Goal: Information Seeking & Learning: Learn about a topic

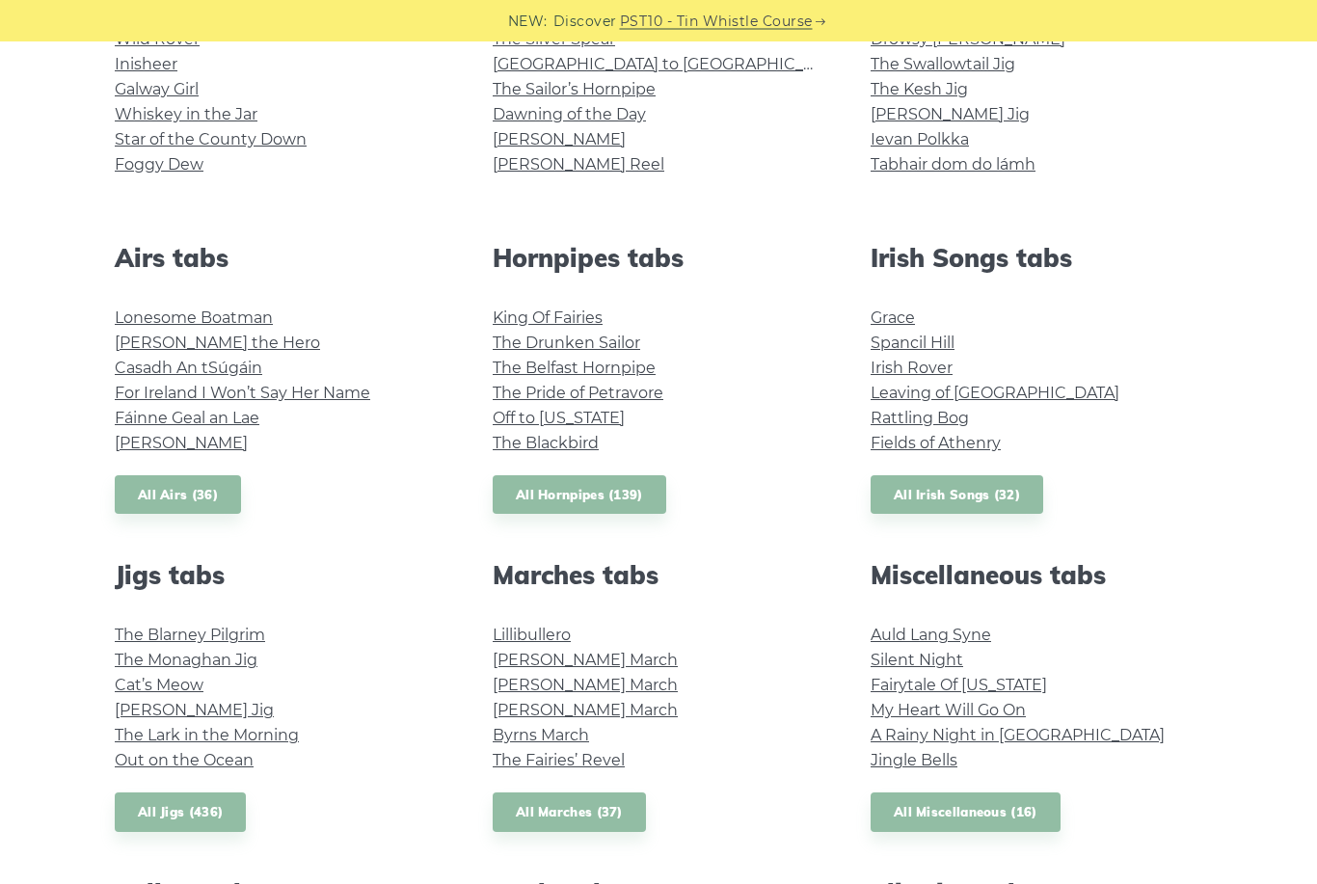
scroll to position [588, 0]
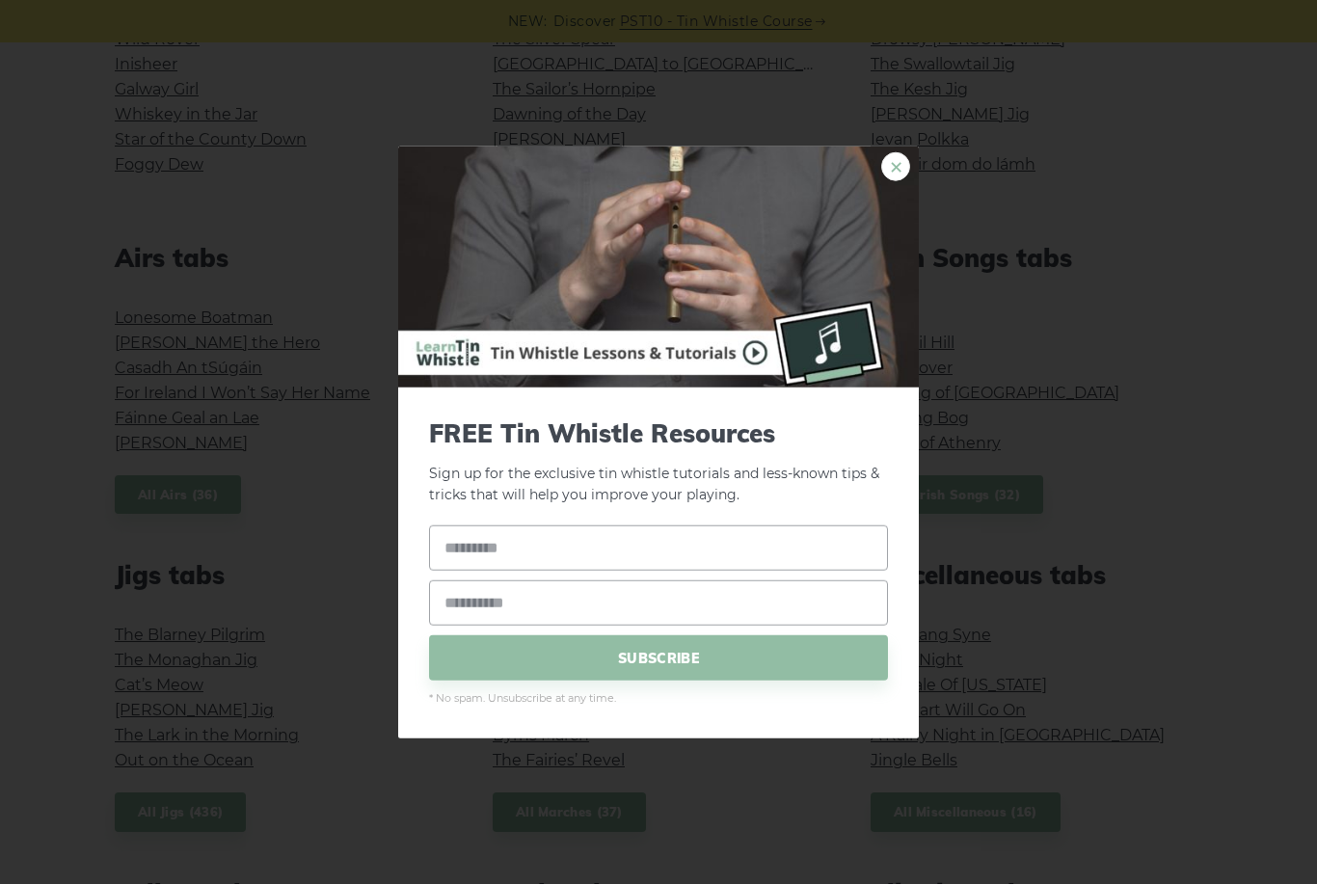
click at [893, 180] on link "×" at bounding box center [896, 165] width 29 height 29
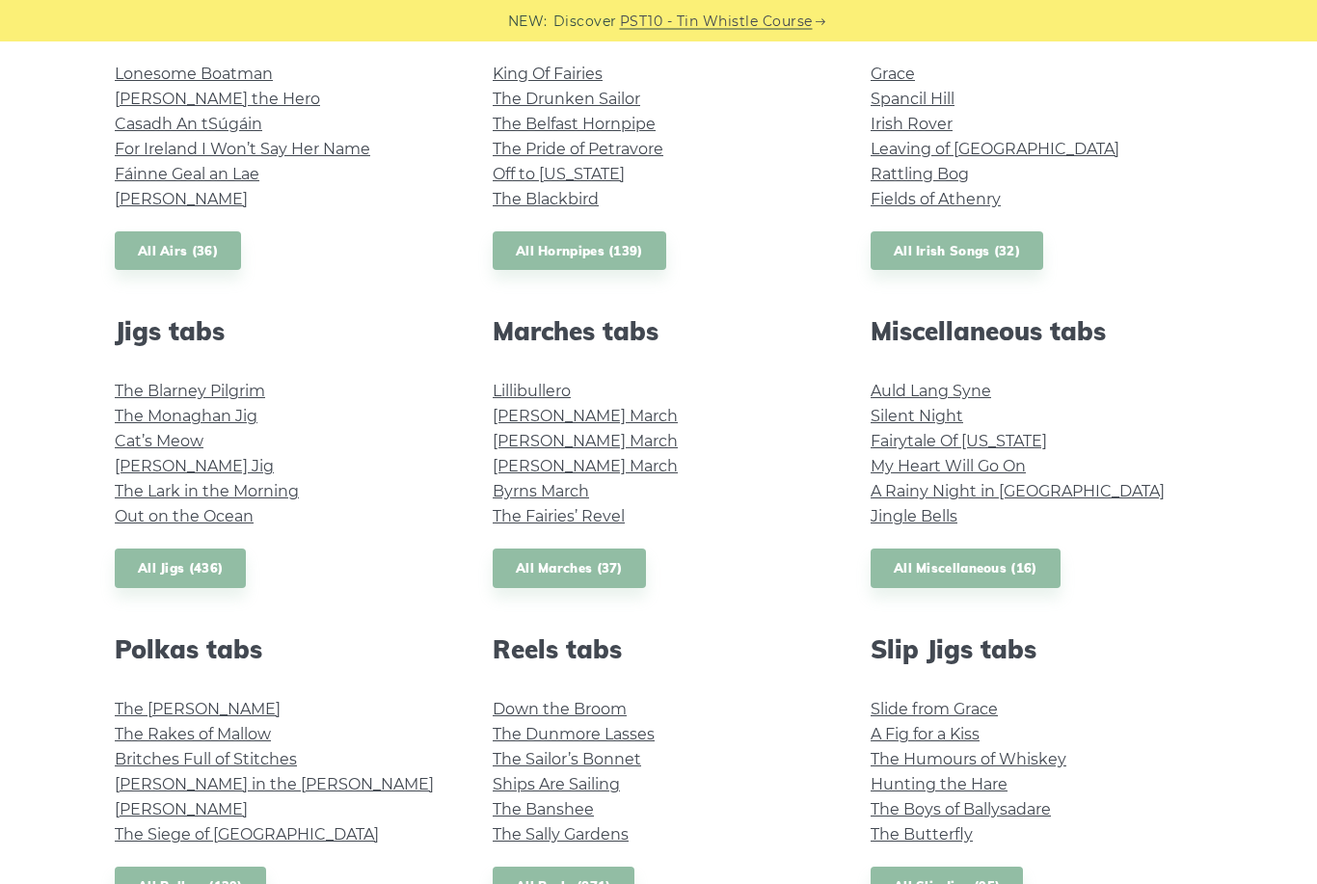
scroll to position [832, 0]
click at [201, 731] on link "The Rakes of Mallow" at bounding box center [193, 734] width 156 height 18
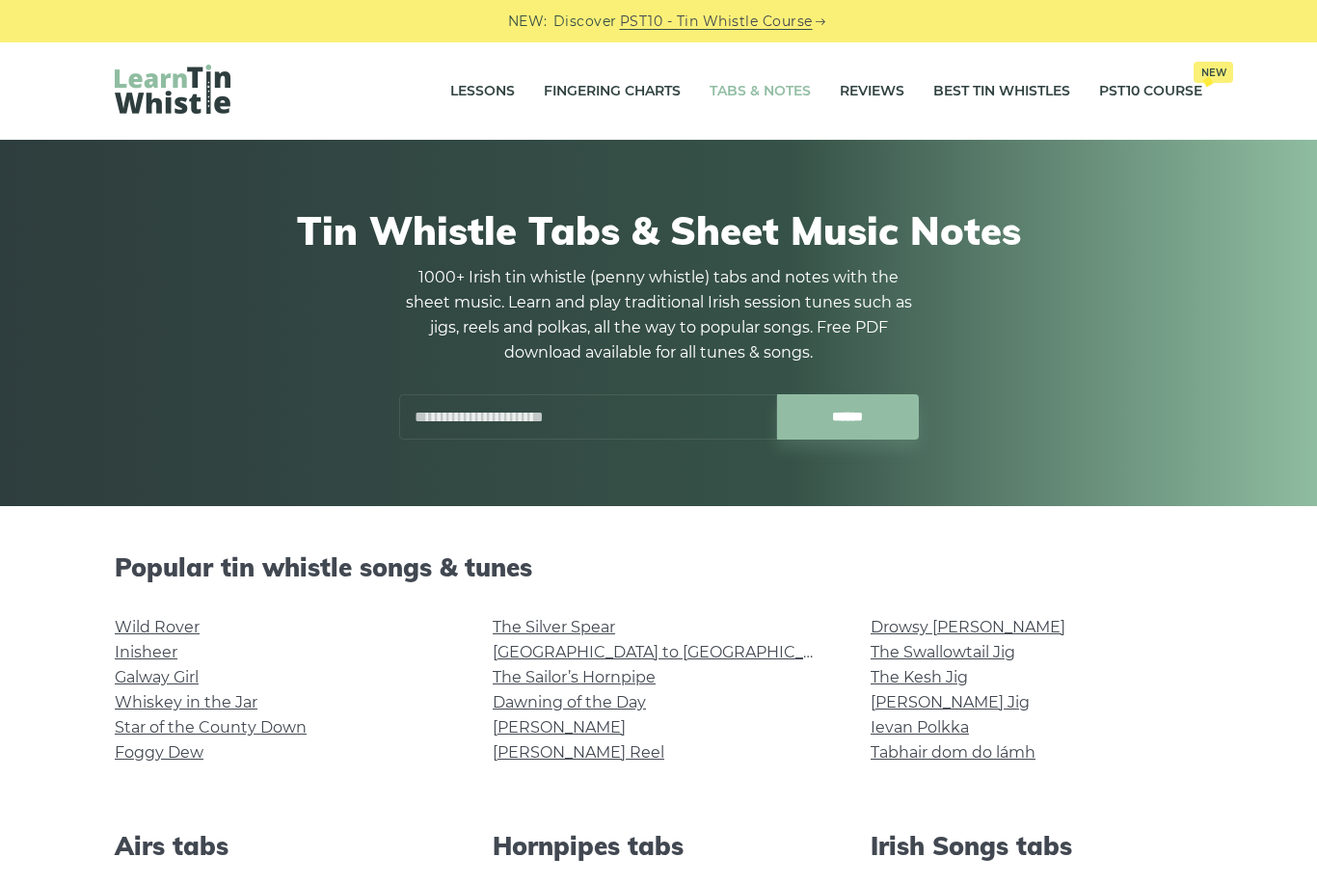
scroll to position [894, 0]
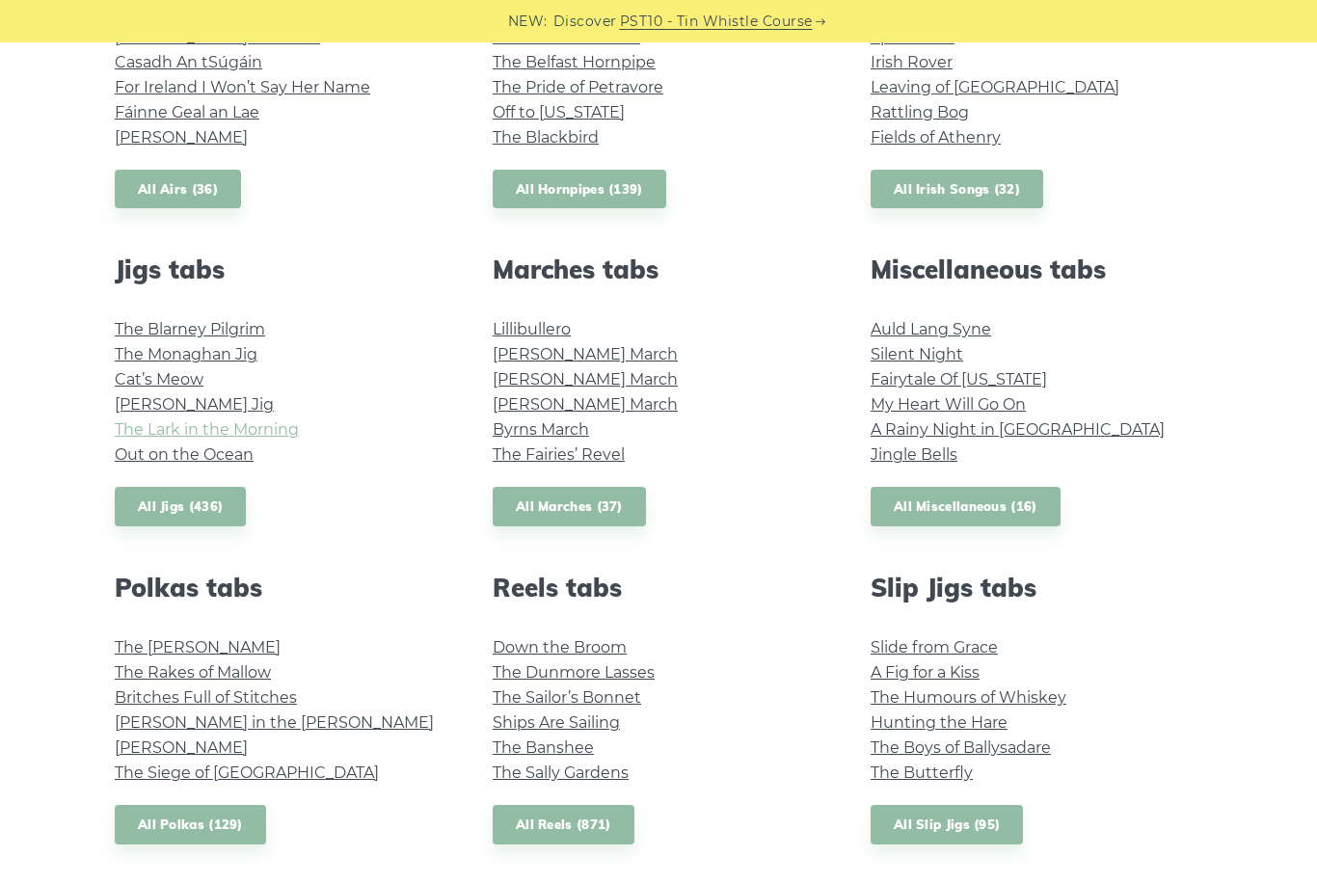
click at [254, 426] on link "The Lark in the Morning" at bounding box center [207, 430] width 184 height 18
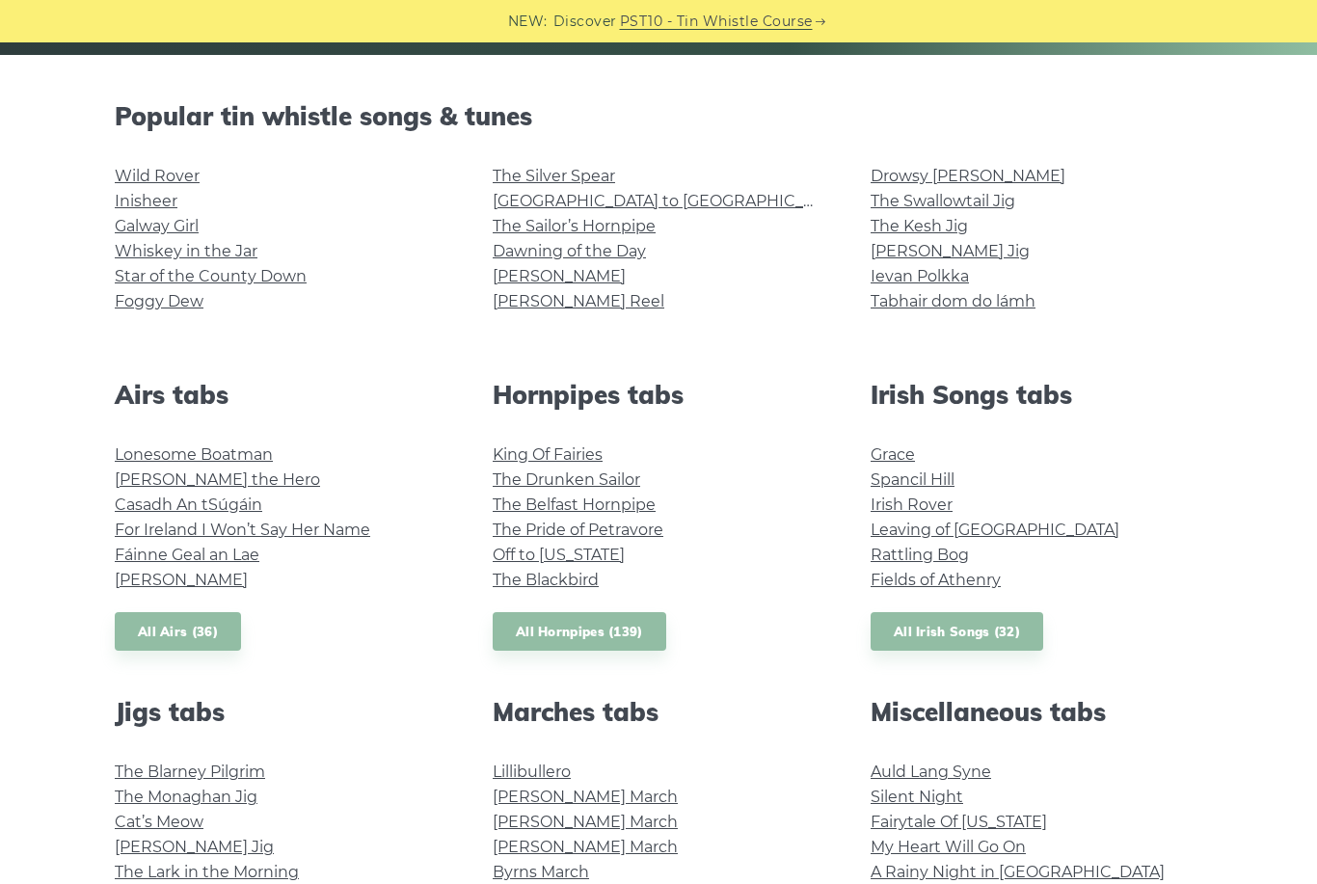
scroll to position [450, 0]
click at [143, 177] on link "Wild Rover" at bounding box center [157, 177] width 85 height 18
click at [124, 206] on link "Inisheer" at bounding box center [146, 201] width 63 height 18
click at [206, 257] on link "Whiskey in the Jar" at bounding box center [186, 251] width 143 height 18
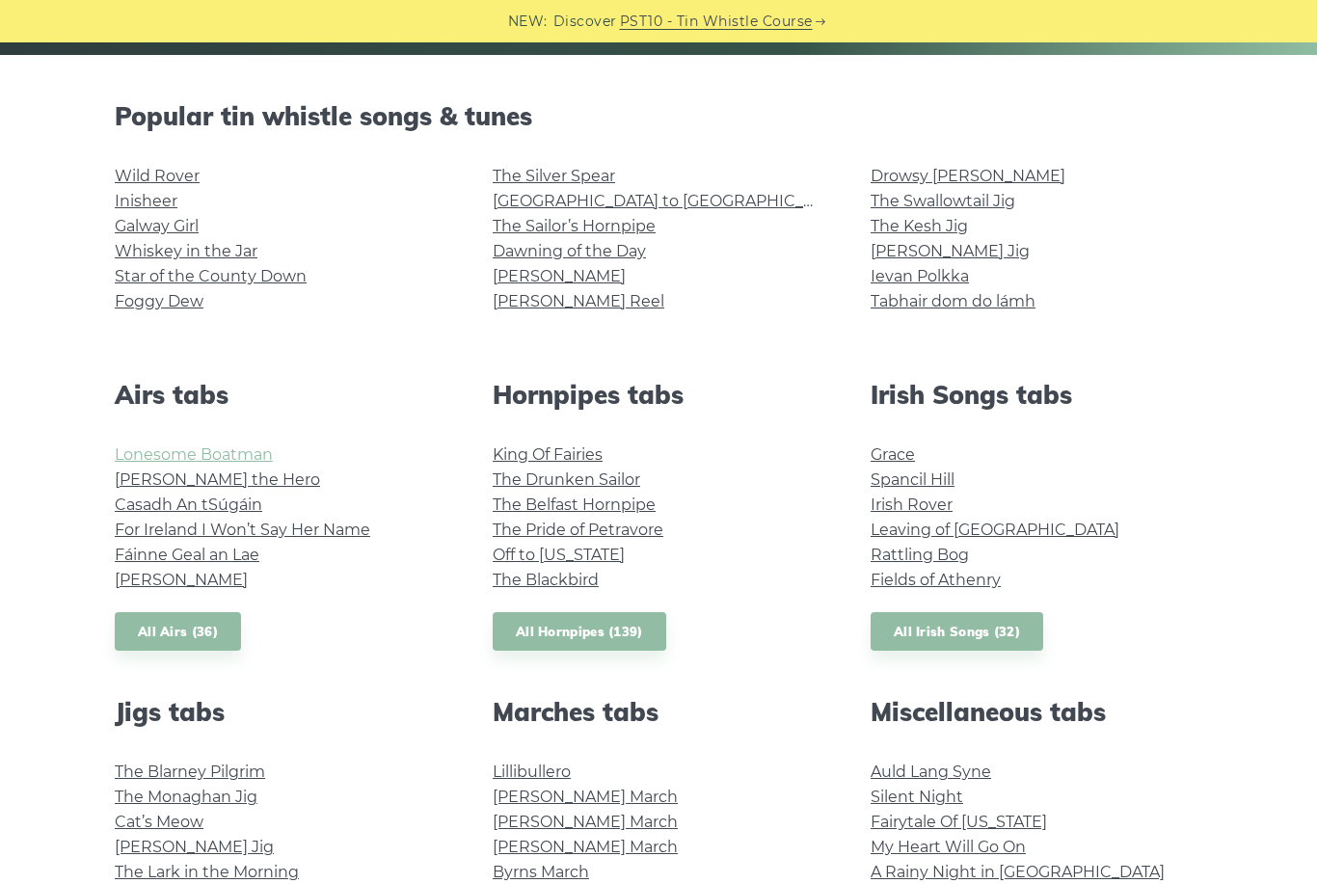
click at [232, 448] on link "Lonesome Boatman" at bounding box center [194, 455] width 158 height 18
click at [198, 485] on link "Hector the Hero" at bounding box center [217, 480] width 205 height 18
click at [242, 507] on link "Casadh An tSúgáin" at bounding box center [189, 505] width 148 height 18
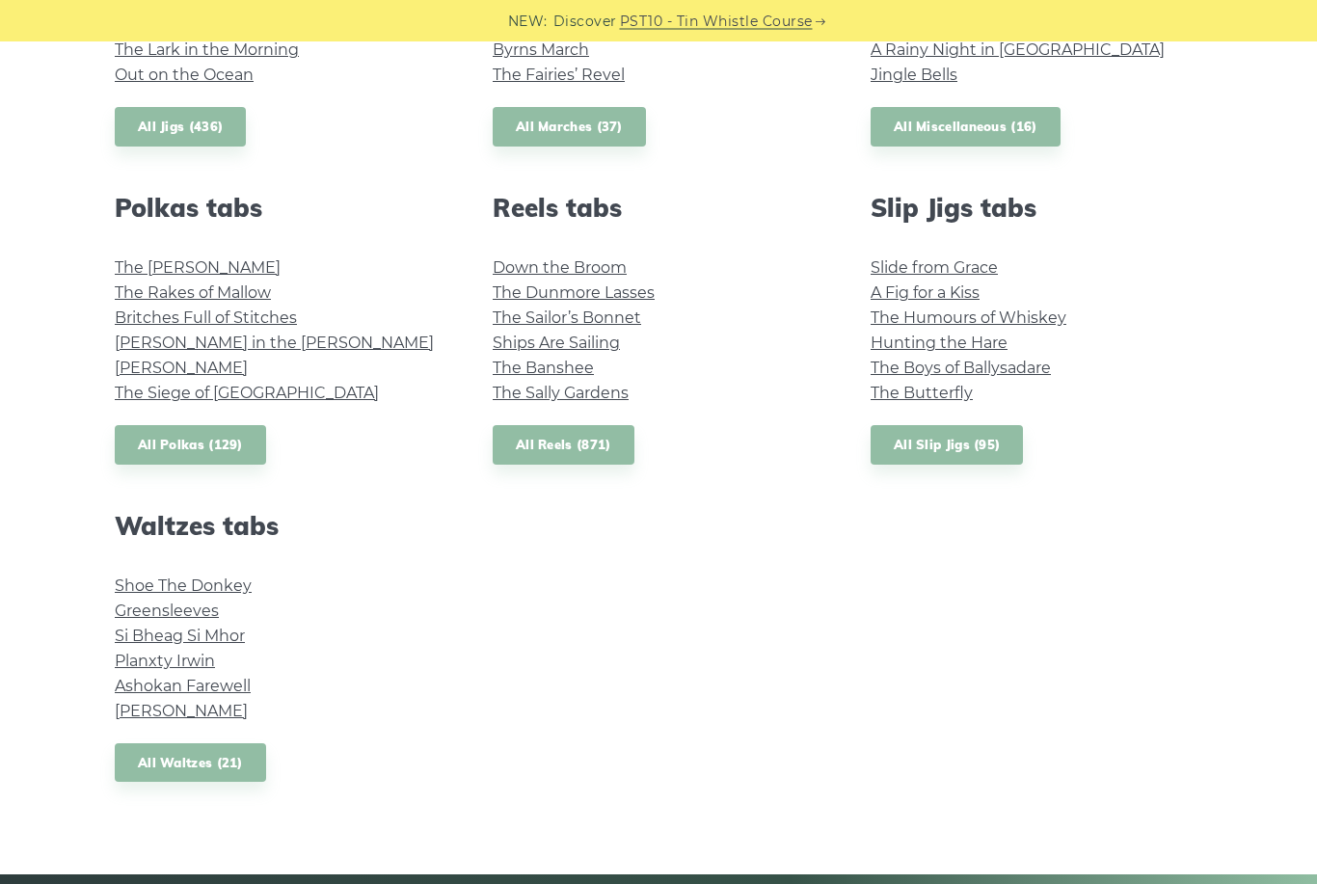
scroll to position [1005, 0]
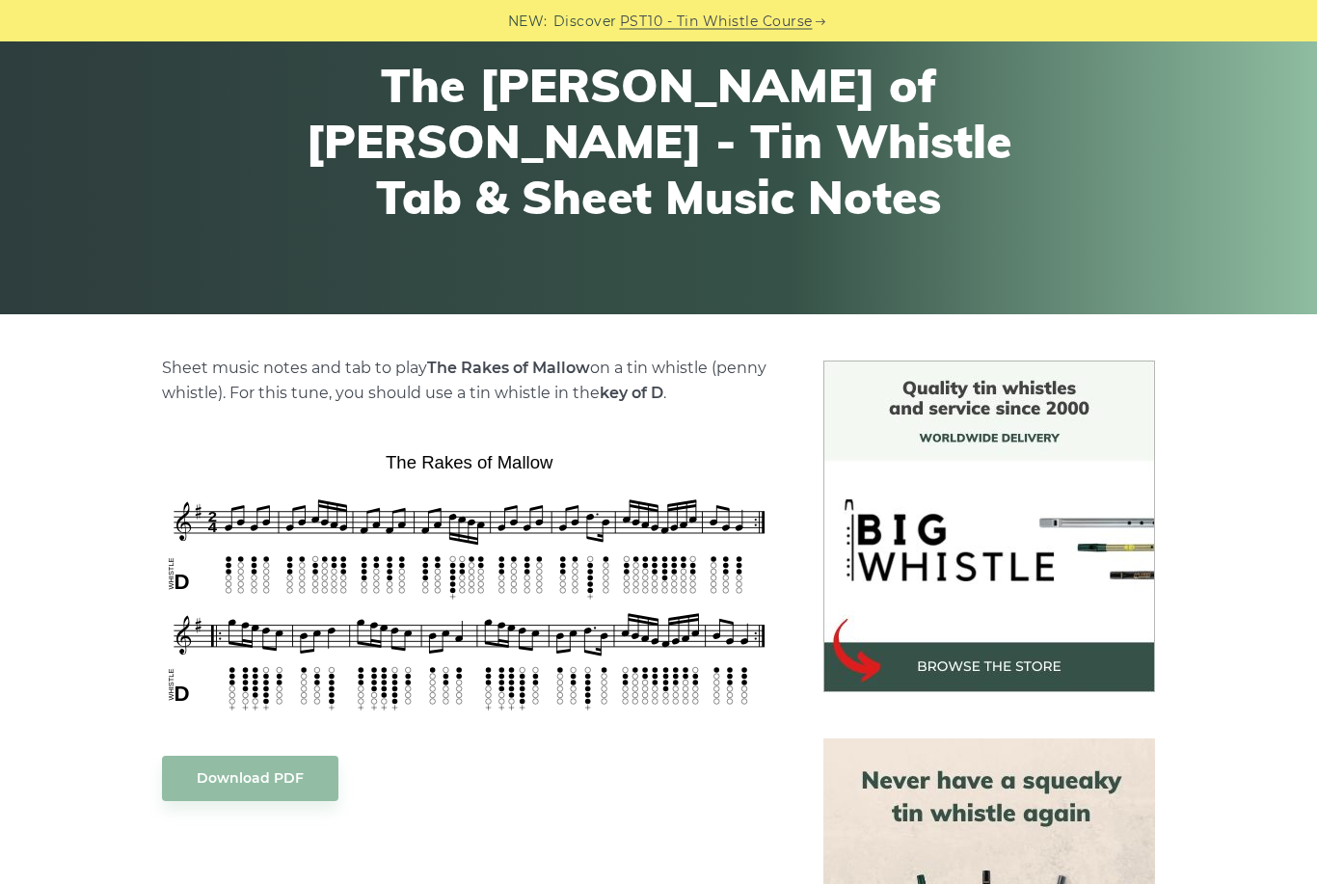
scroll to position [201, 0]
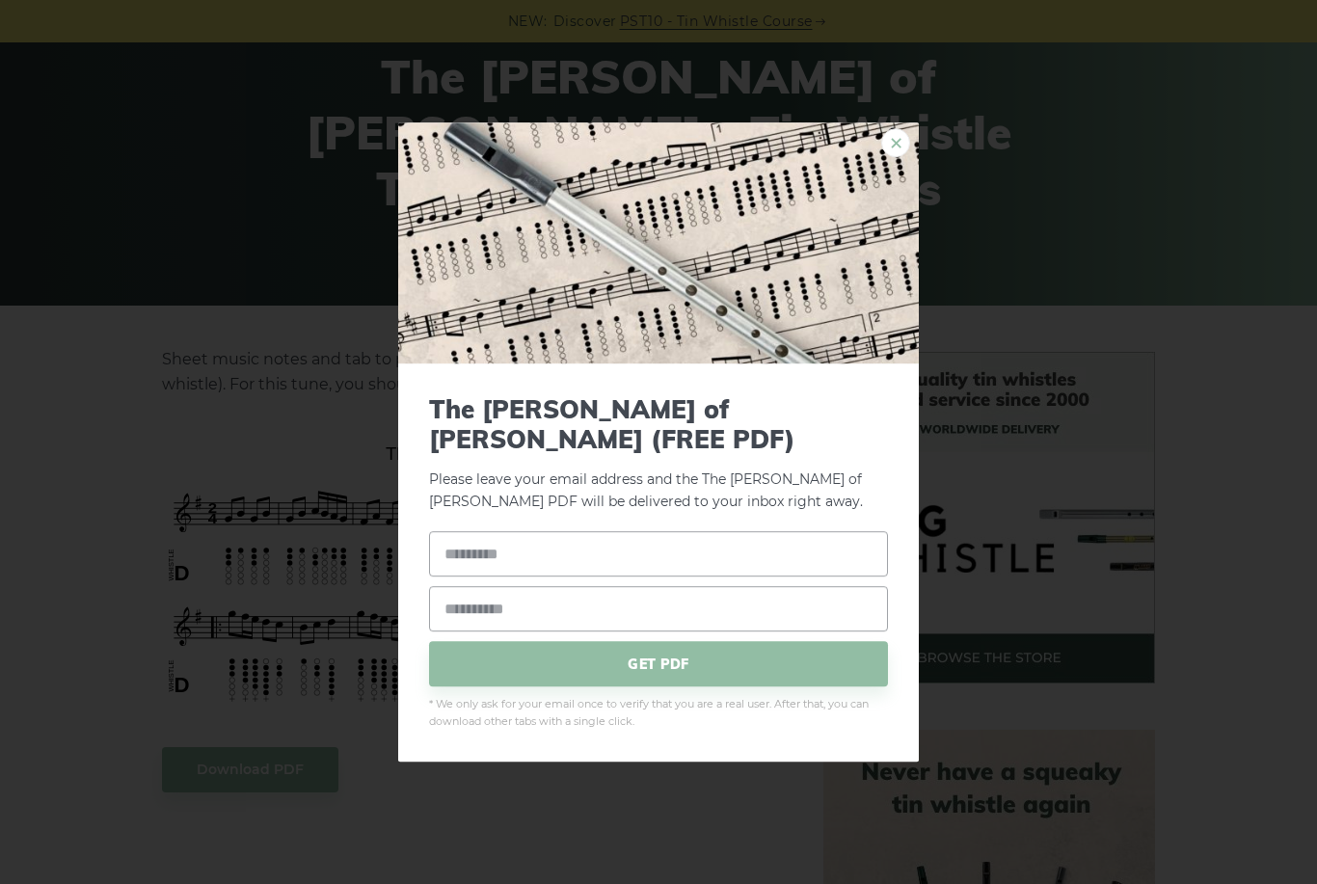
click at [895, 157] on link "×" at bounding box center [896, 142] width 29 height 29
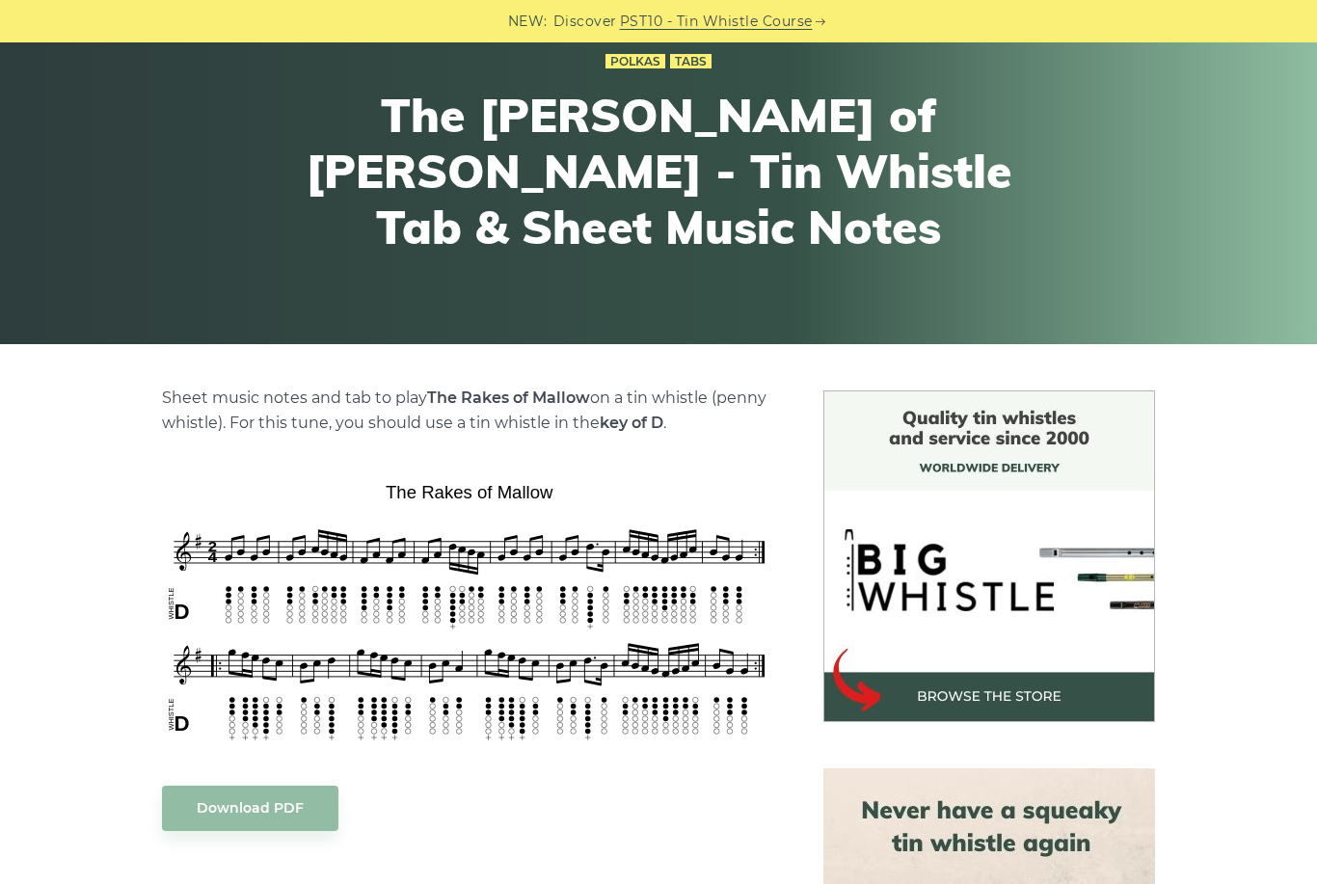
scroll to position [42, 0]
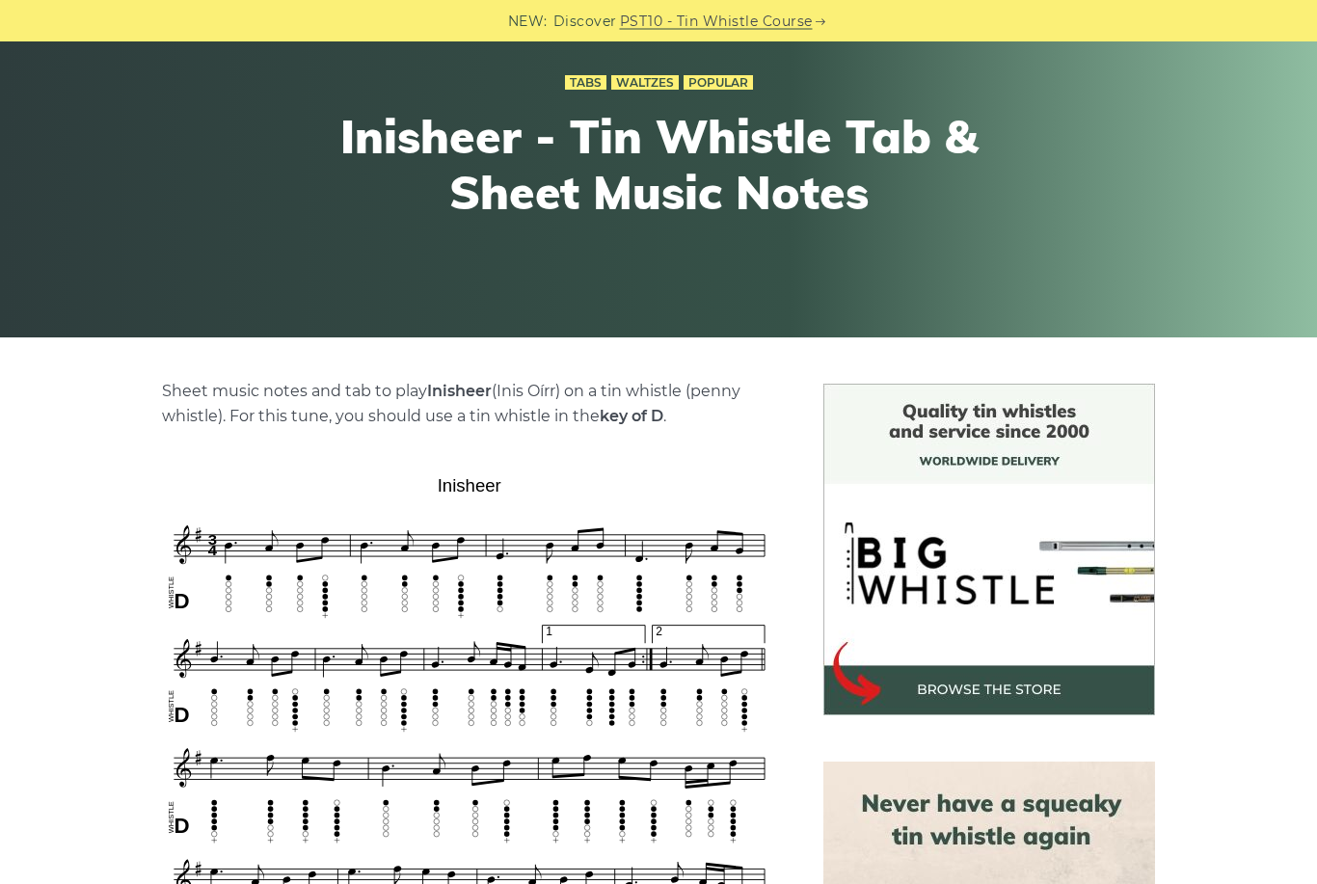
scroll to position [159, 0]
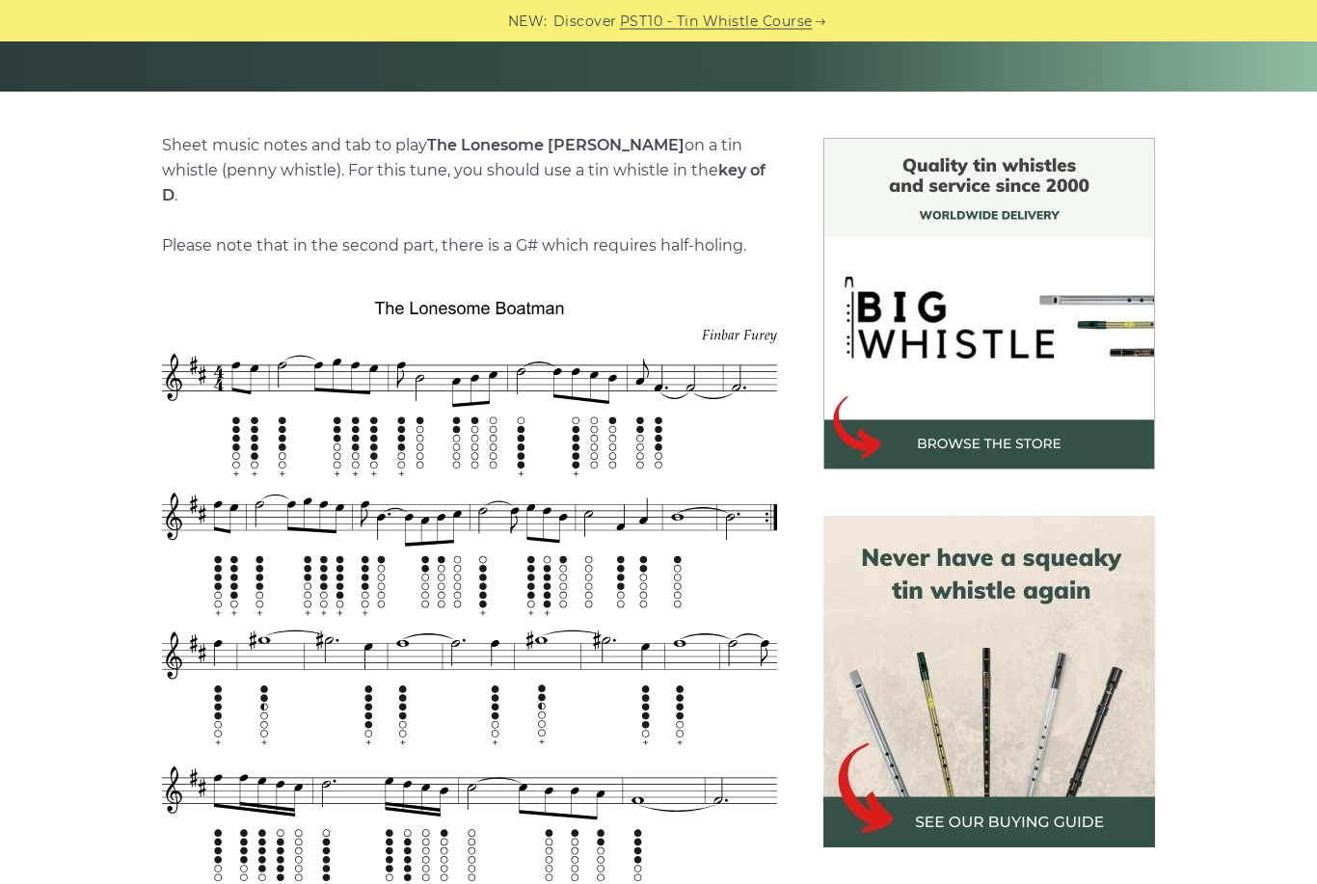
scroll to position [306, 0]
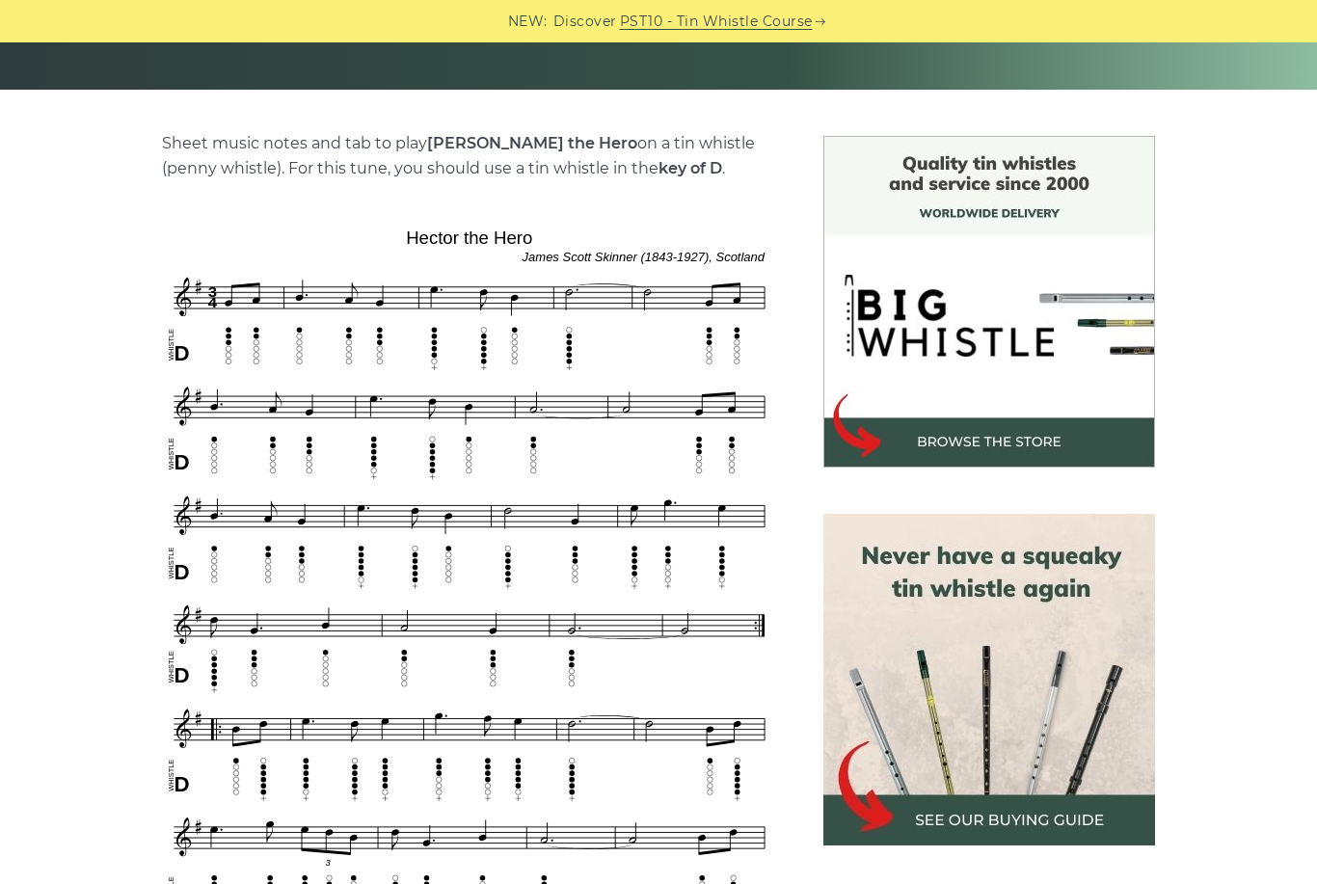
scroll to position [367, 0]
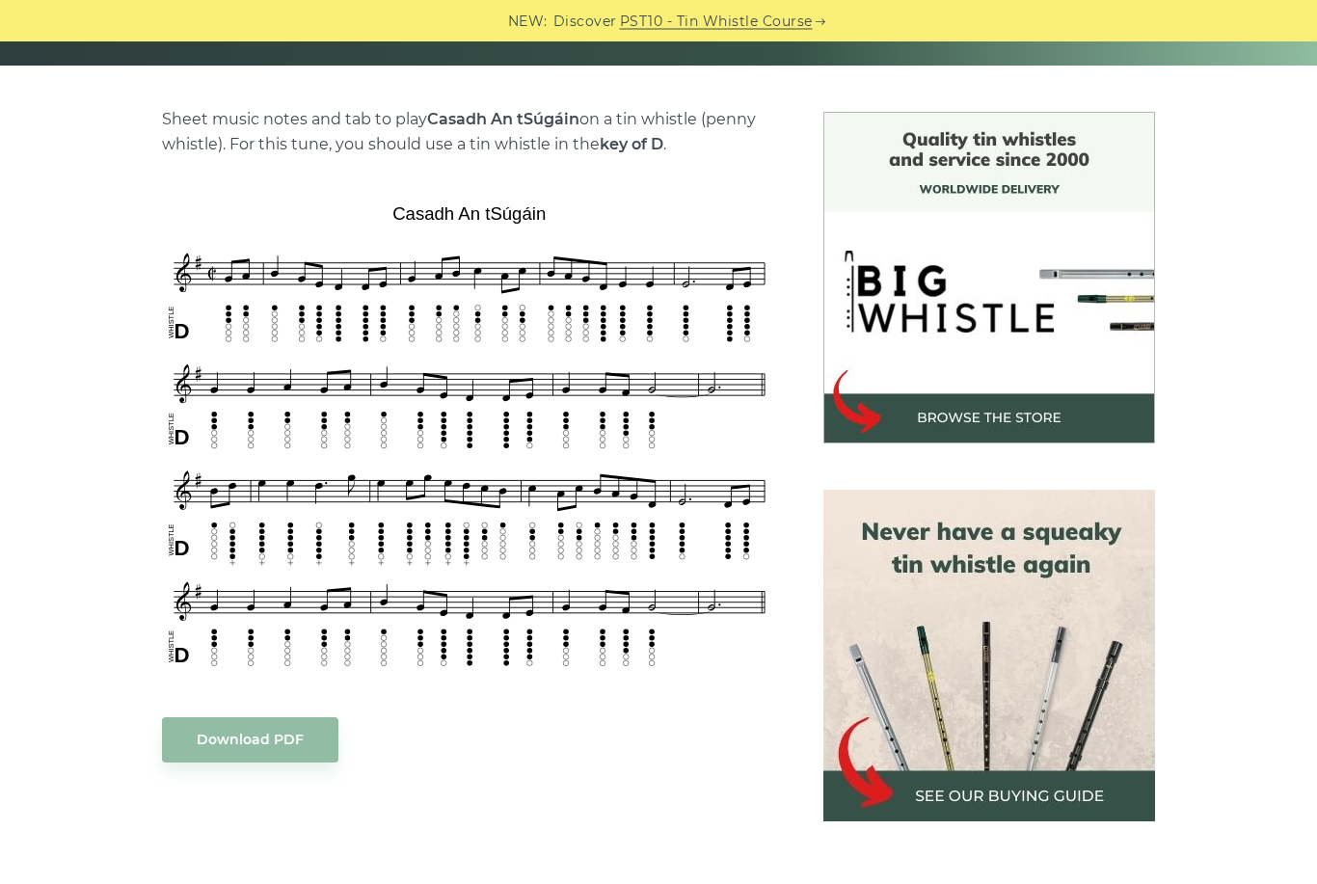
scroll to position [418, 0]
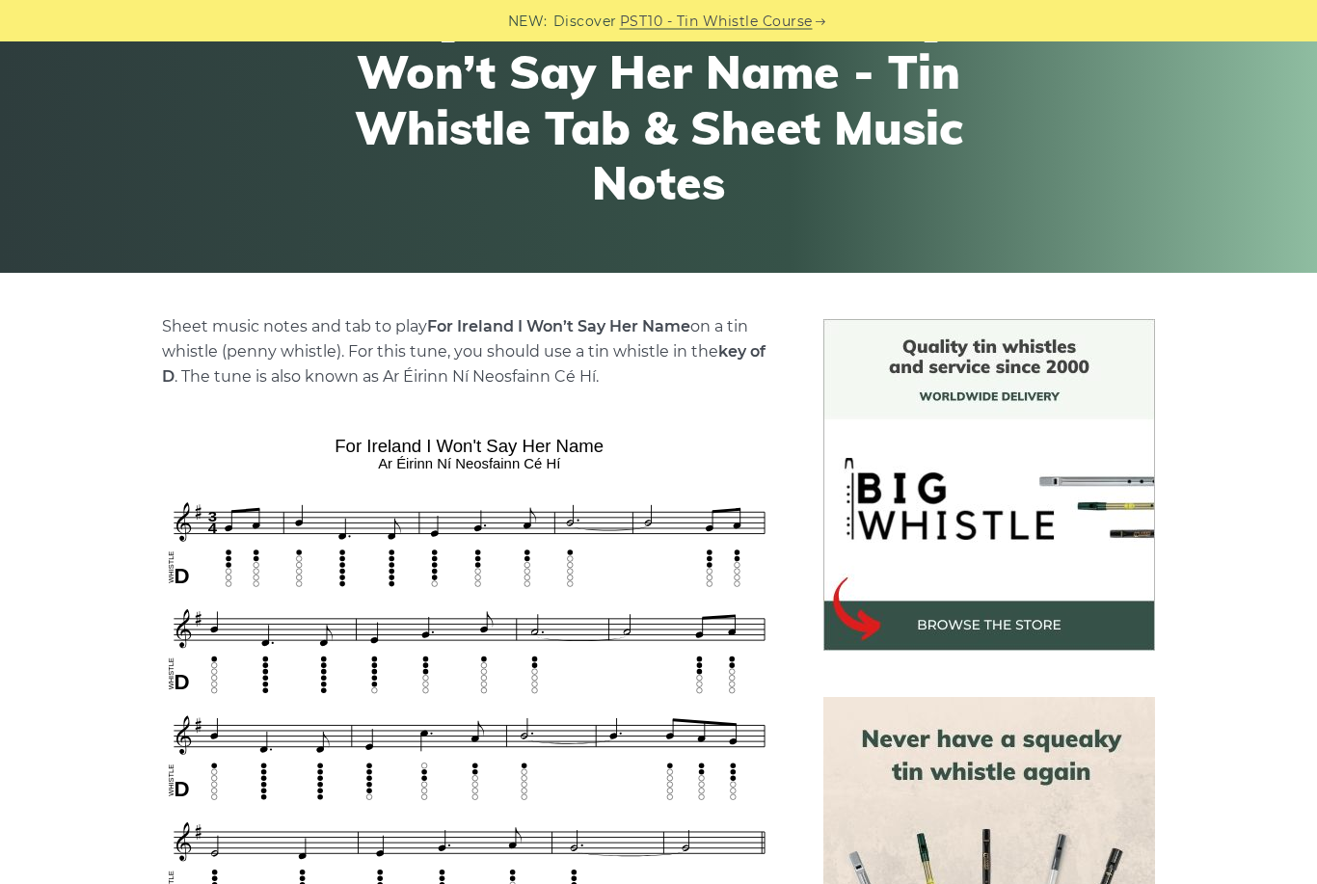
scroll to position [215, 0]
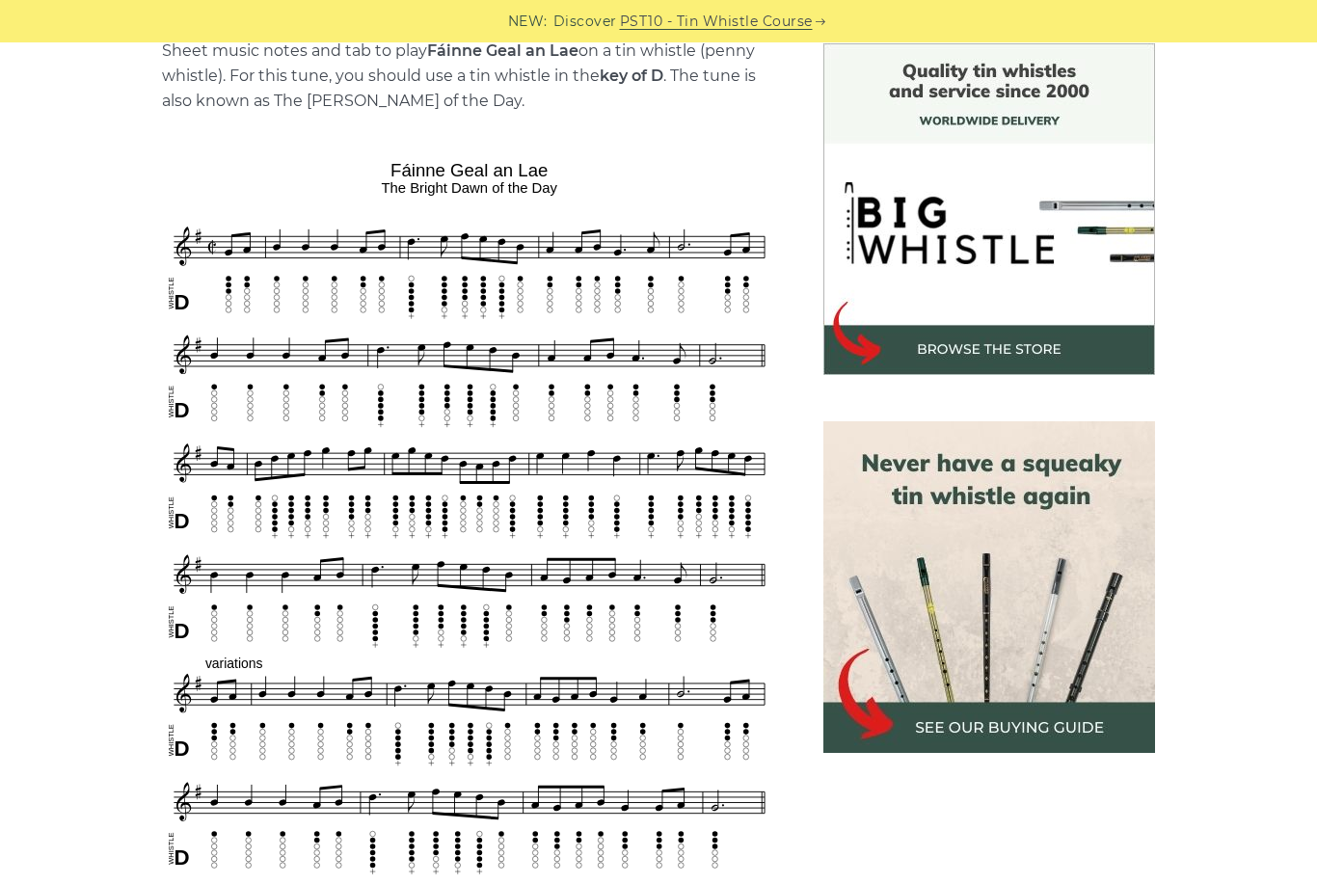
scroll to position [462, 0]
